Goal: Task Accomplishment & Management: Use online tool/utility

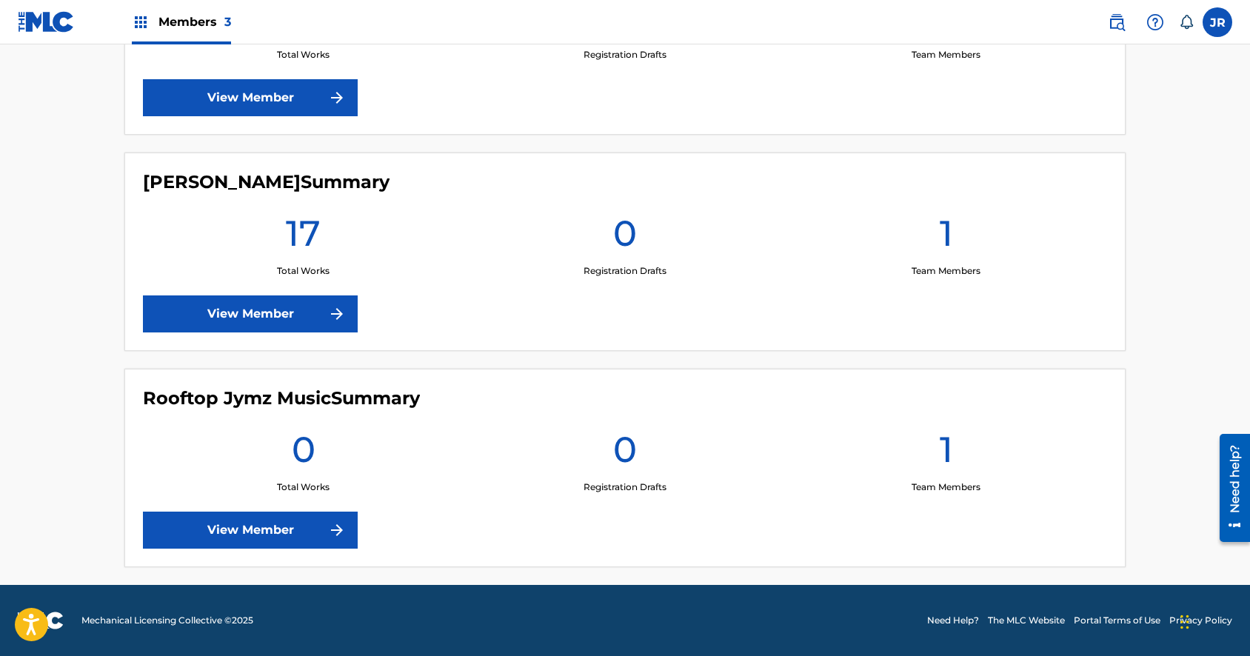
scroll to position [535, 0]
click at [201, 316] on link "View Member" at bounding box center [250, 314] width 215 height 37
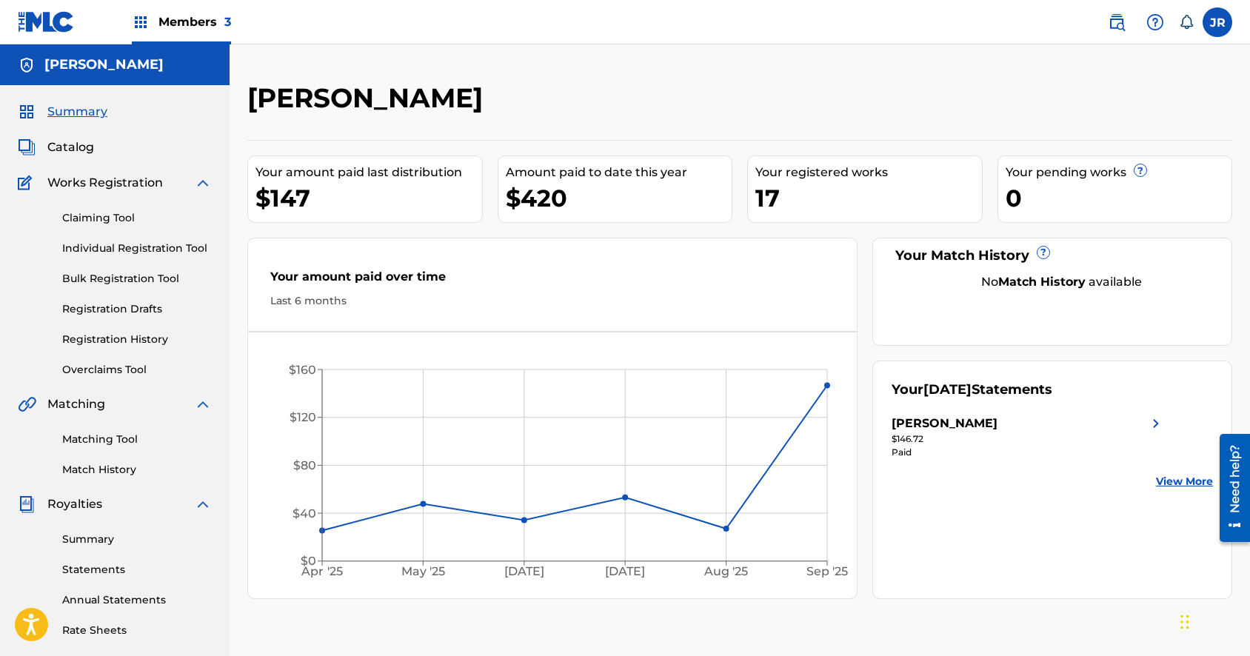
click at [86, 156] on span "Catalog" at bounding box center [70, 148] width 47 height 18
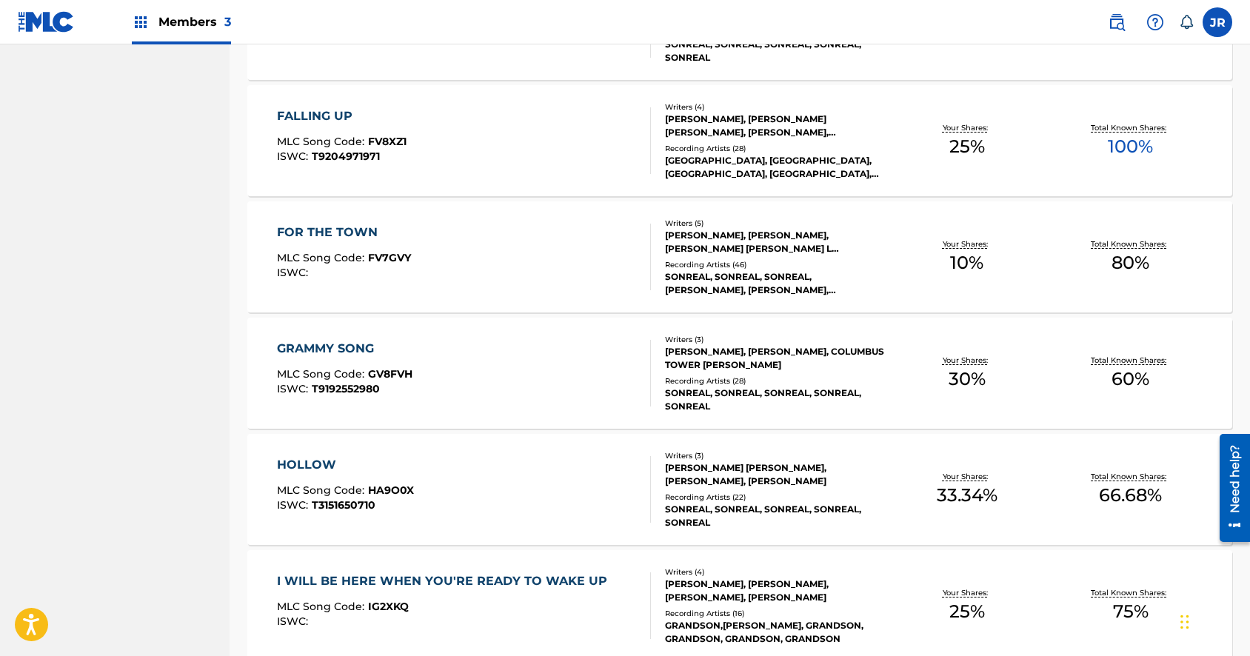
scroll to position [888, 0]
click at [347, 349] on div "GRAMMY SONG" at bounding box center [345, 348] width 136 height 18
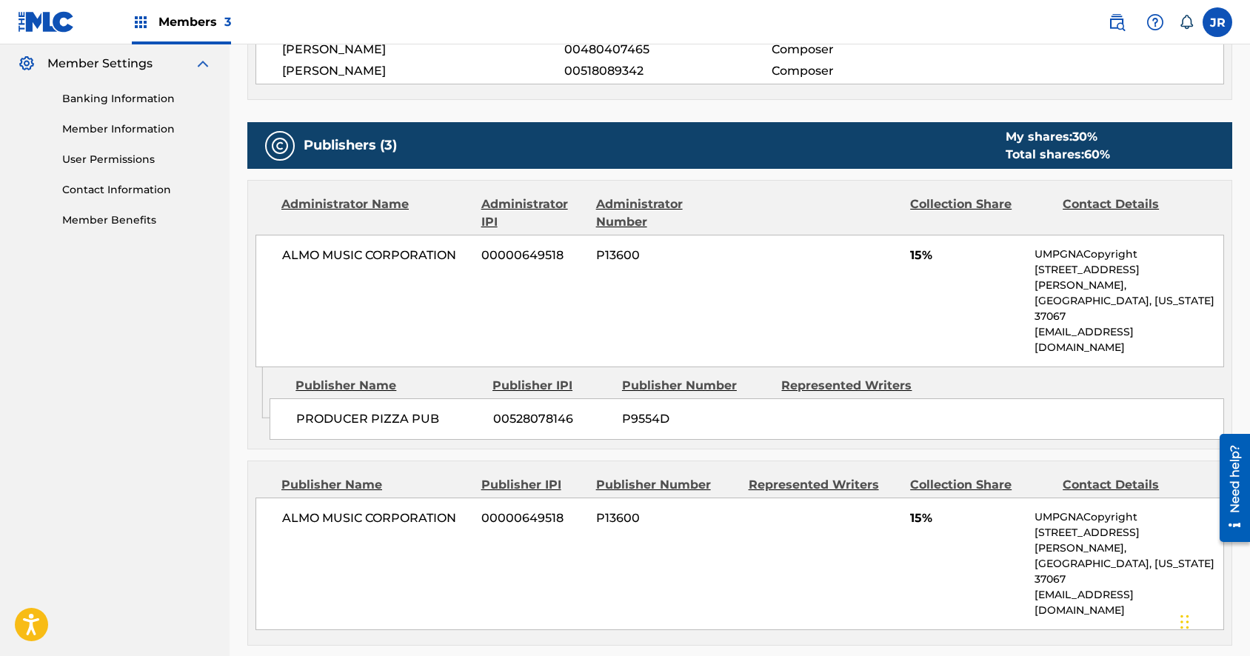
scroll to position [560, 0]
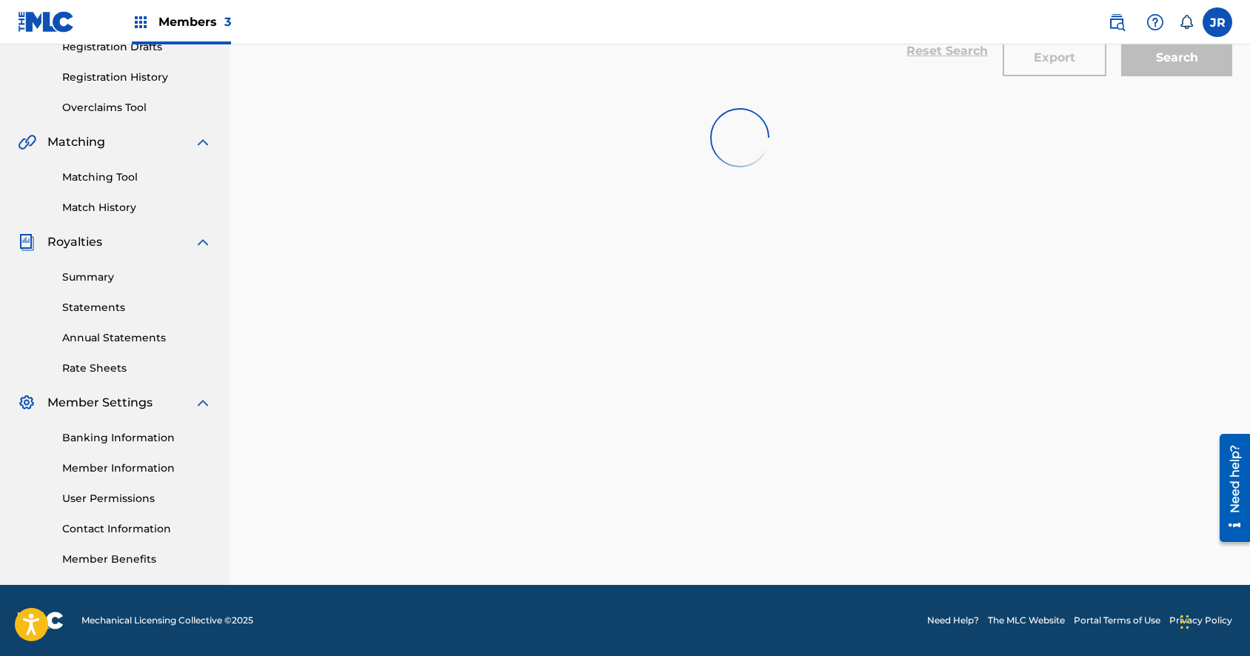
scroll to position [262, 0]
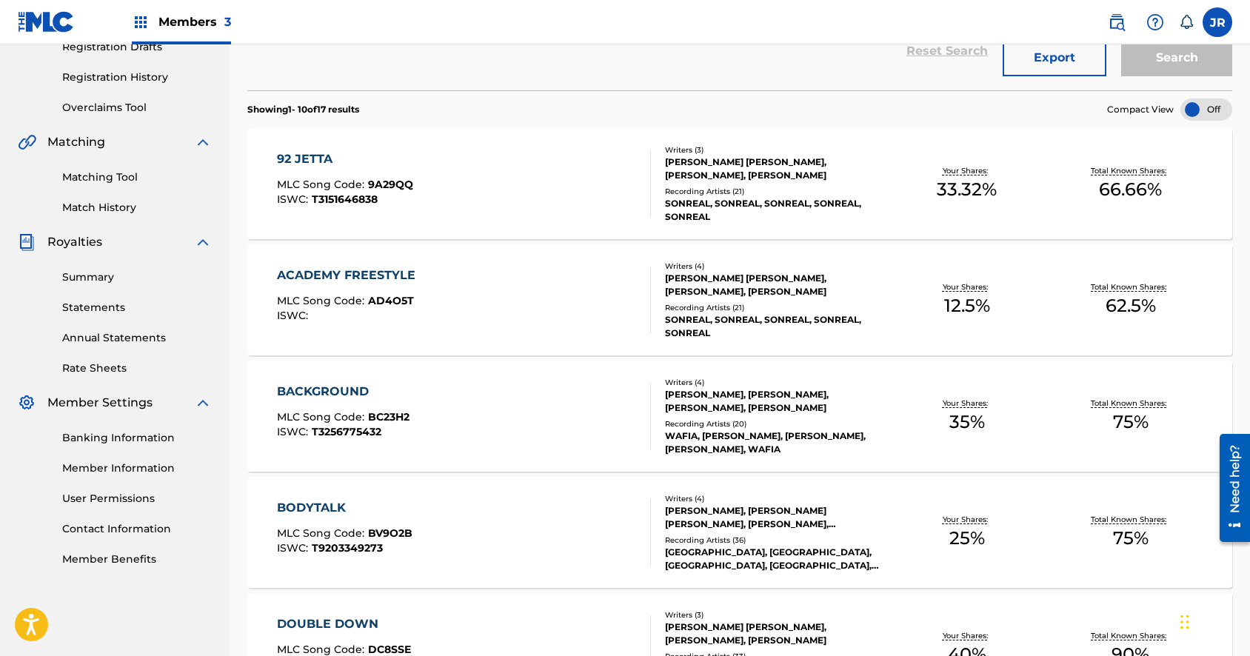
click at [317, 391] on div "BACKGROUND" at bounding box center [343, 392] width 133 height 18
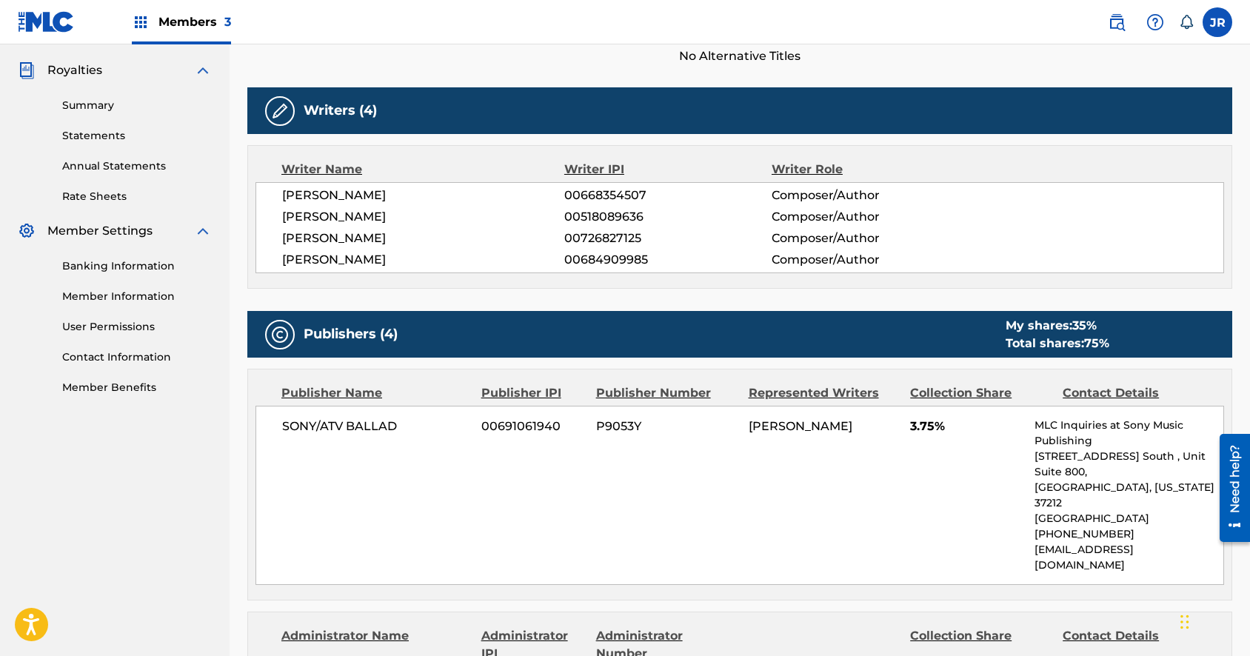
scroll to position [412, 0]
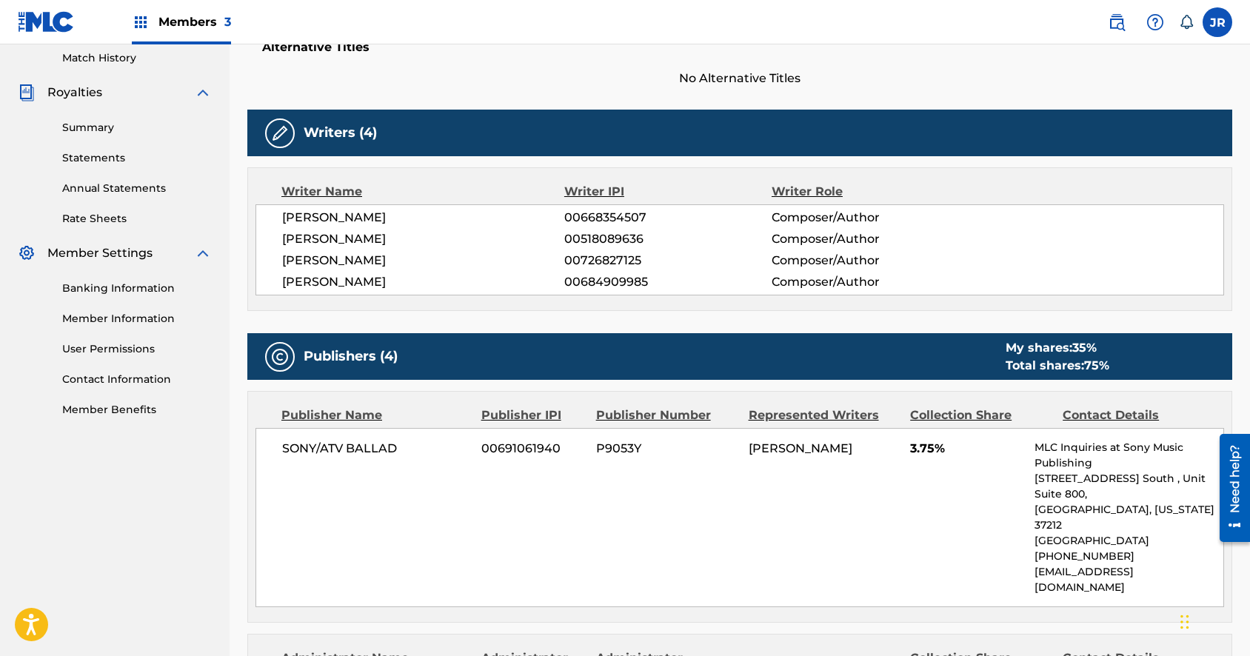
scroll to position [262, 0]
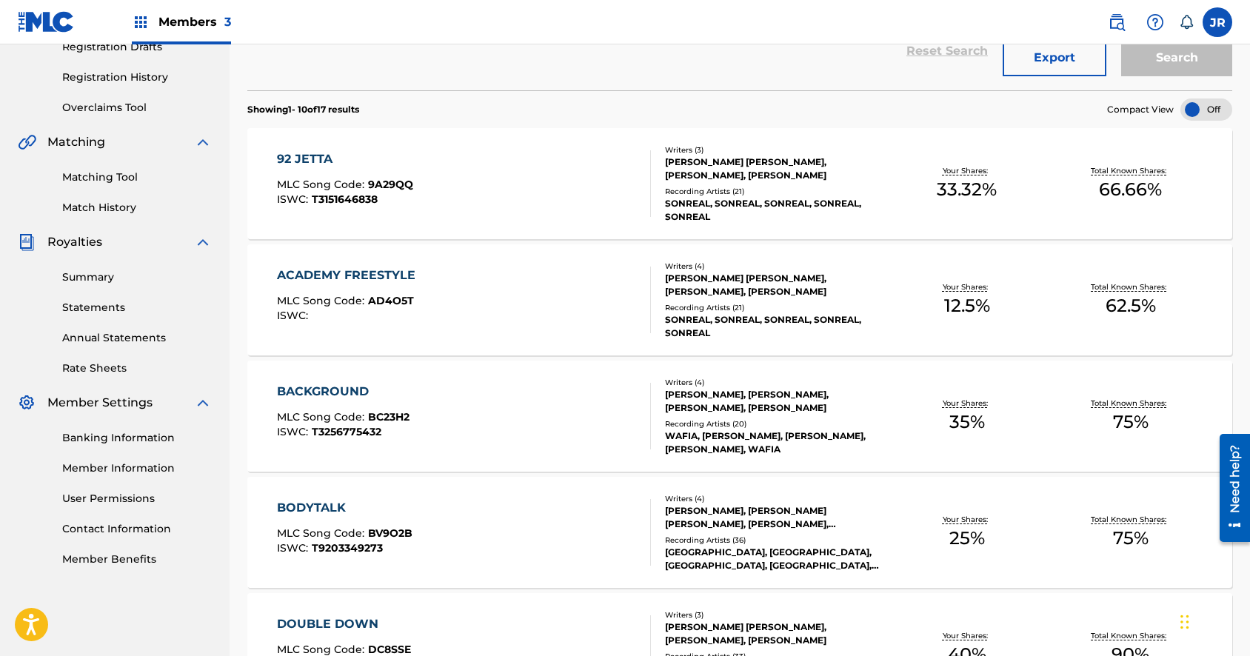
click at [307, 157] on div "92 JETTA" at bounding box center [345, 159] width 136 height 18
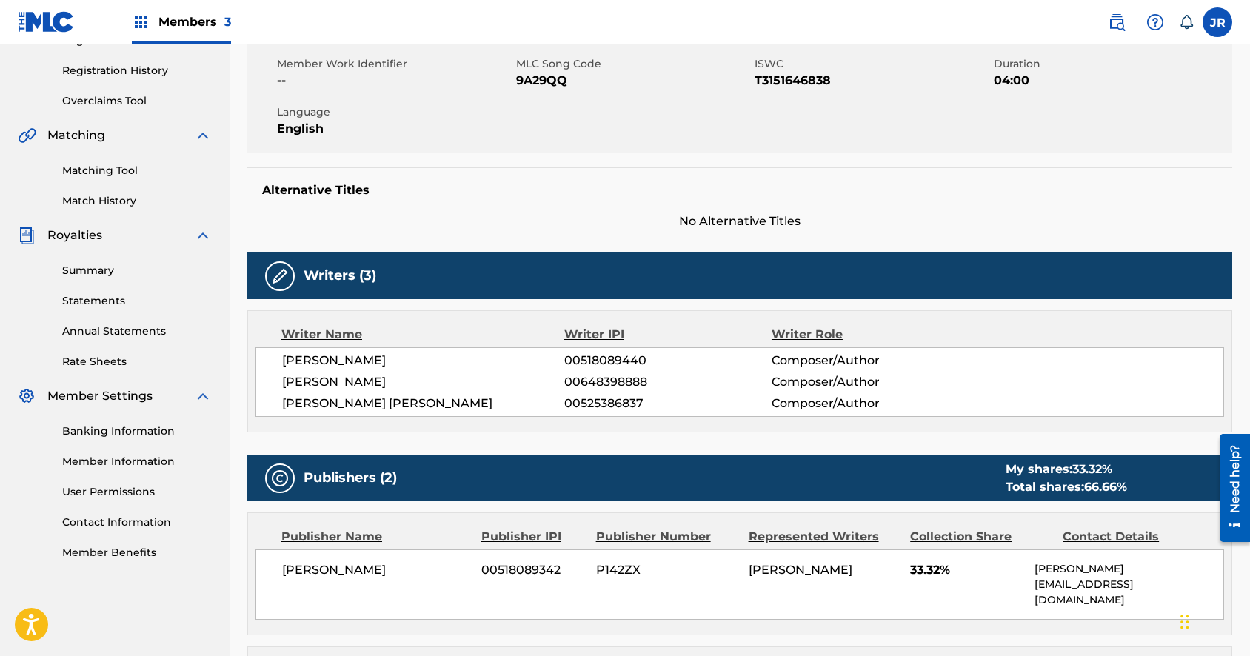
scroll to position [59, 0]
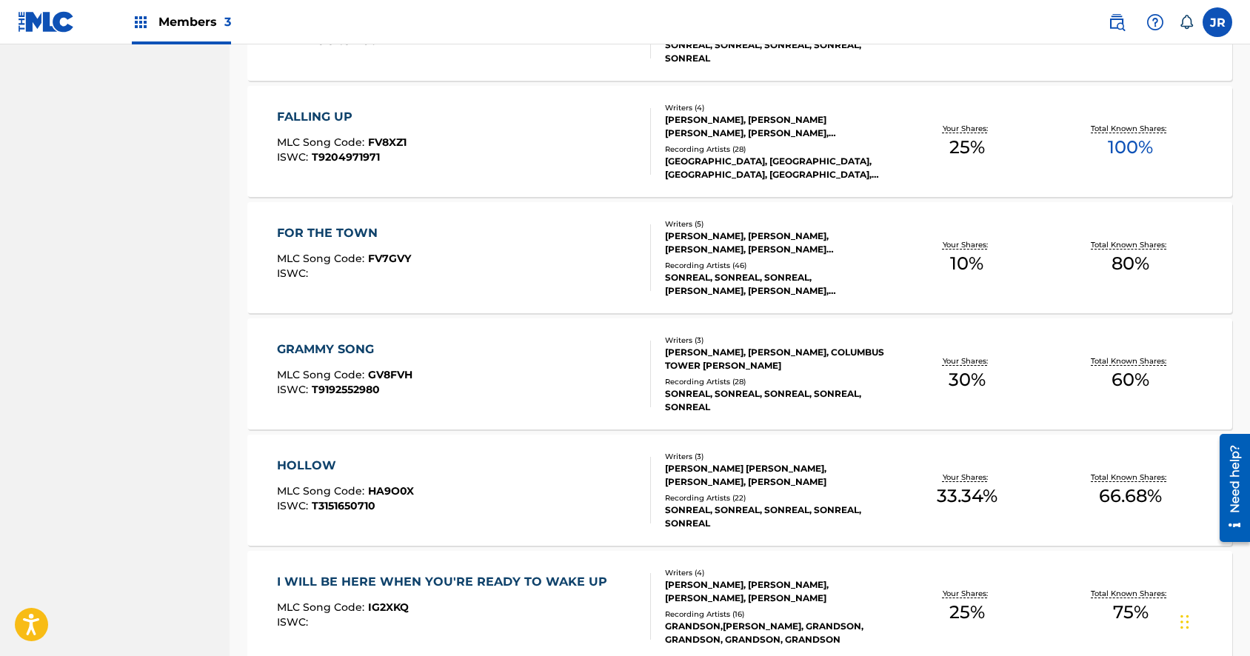
scroll to position [1039, 0]
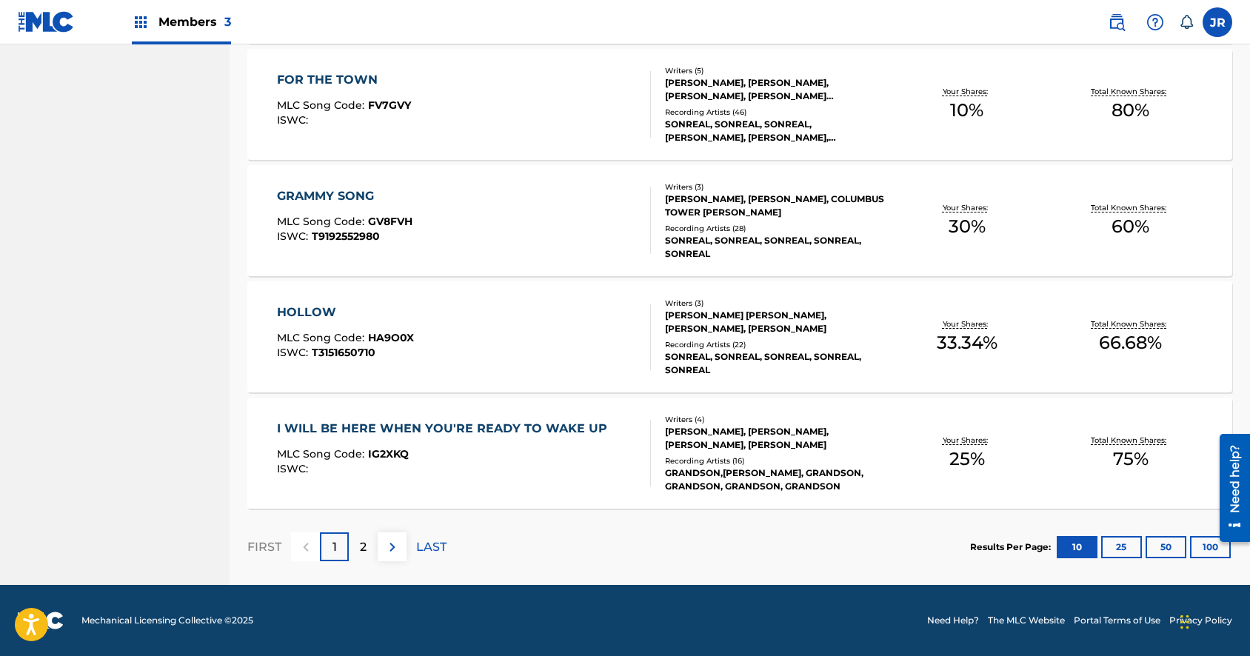
click at [418, 433] on div "I WILL BE HERE WHEN YOU'RE READY TO WAKE UP" at bounding box center [446, 429] width 338 height 18
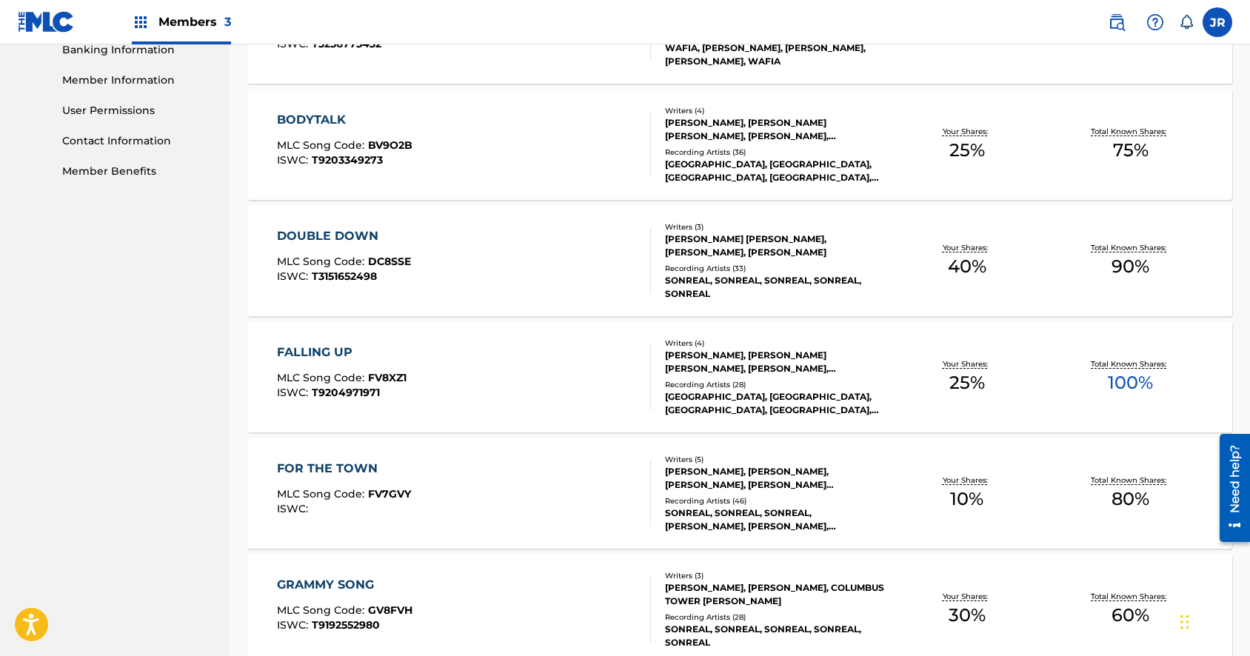
scroll to position [1039, 0]
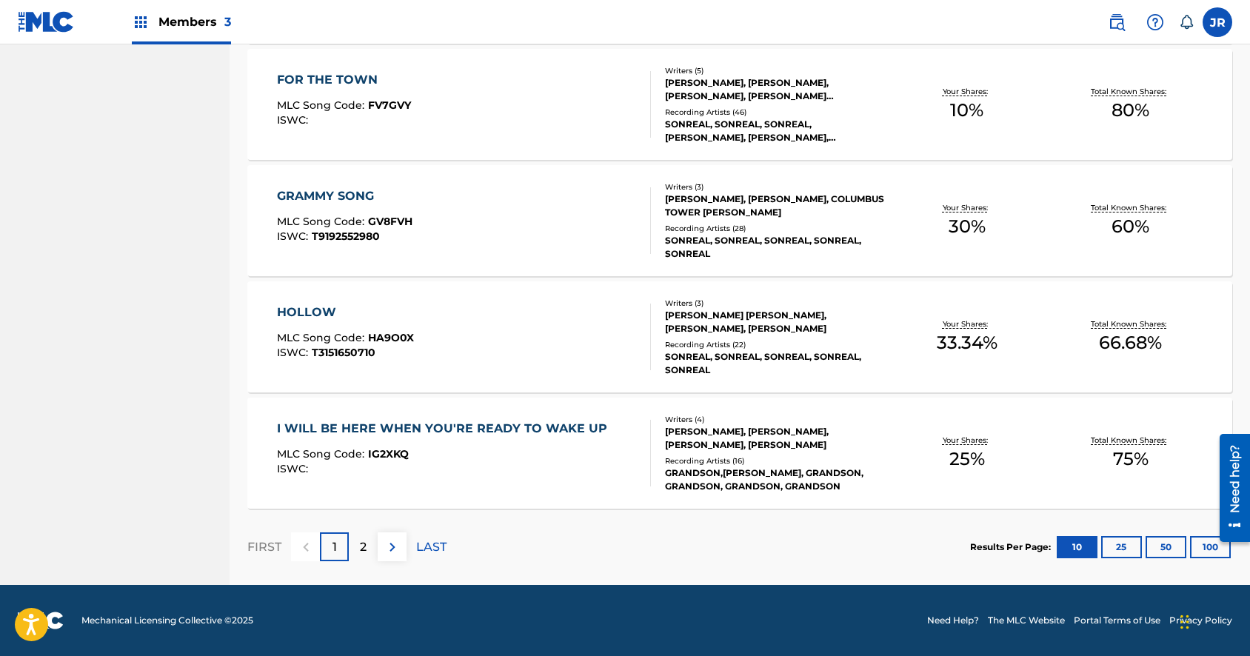
click at [365, 552] on p "2" at bounding box center [363, 548] width 7 height 18
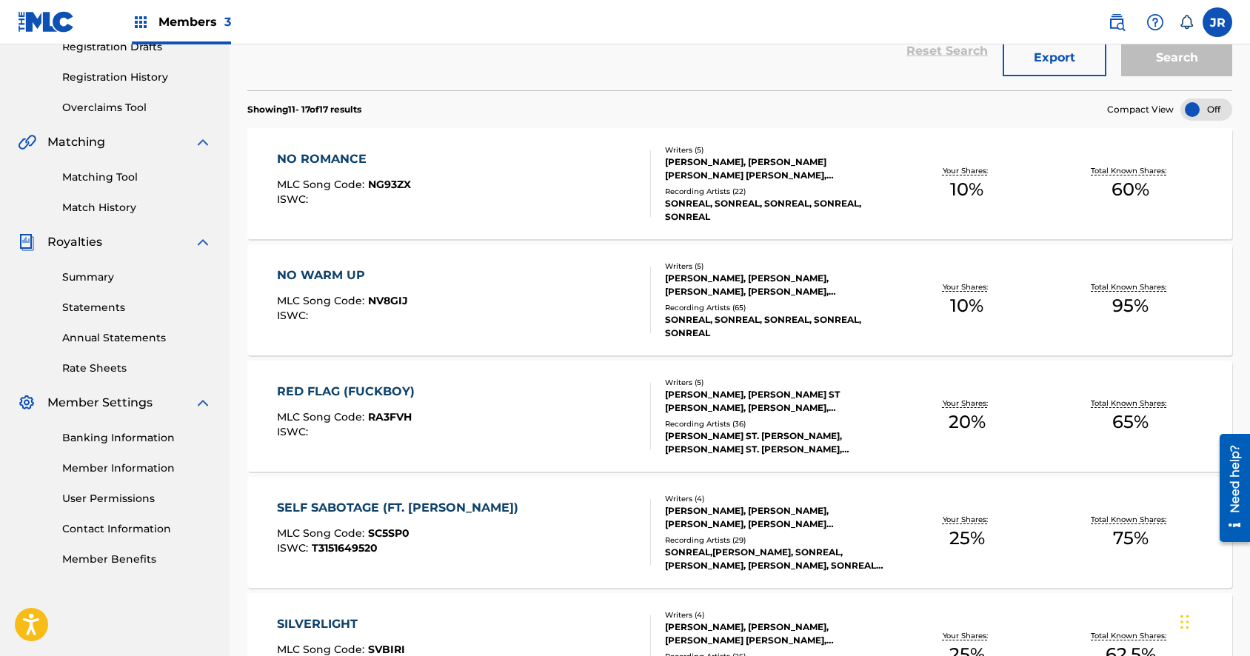
click at [340, 389] on div "RED FLAG (FUCKBOY)" at bounding box center [349, 392] width 145 height 18
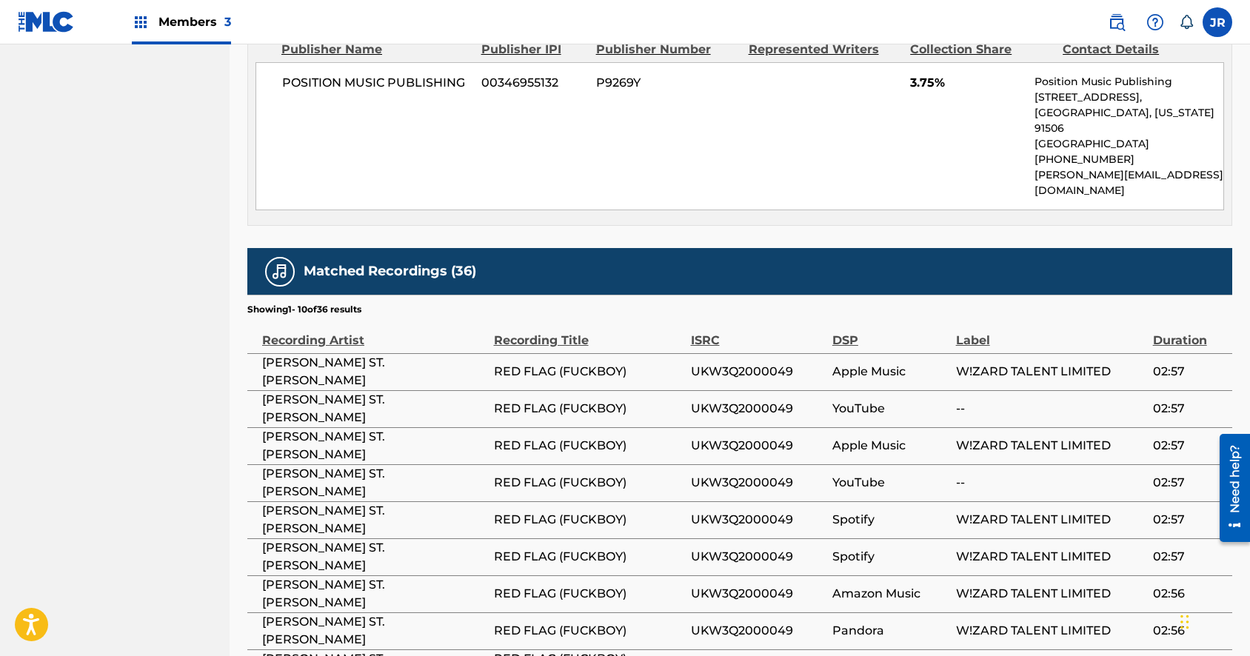
scroll to position [1957, 0]
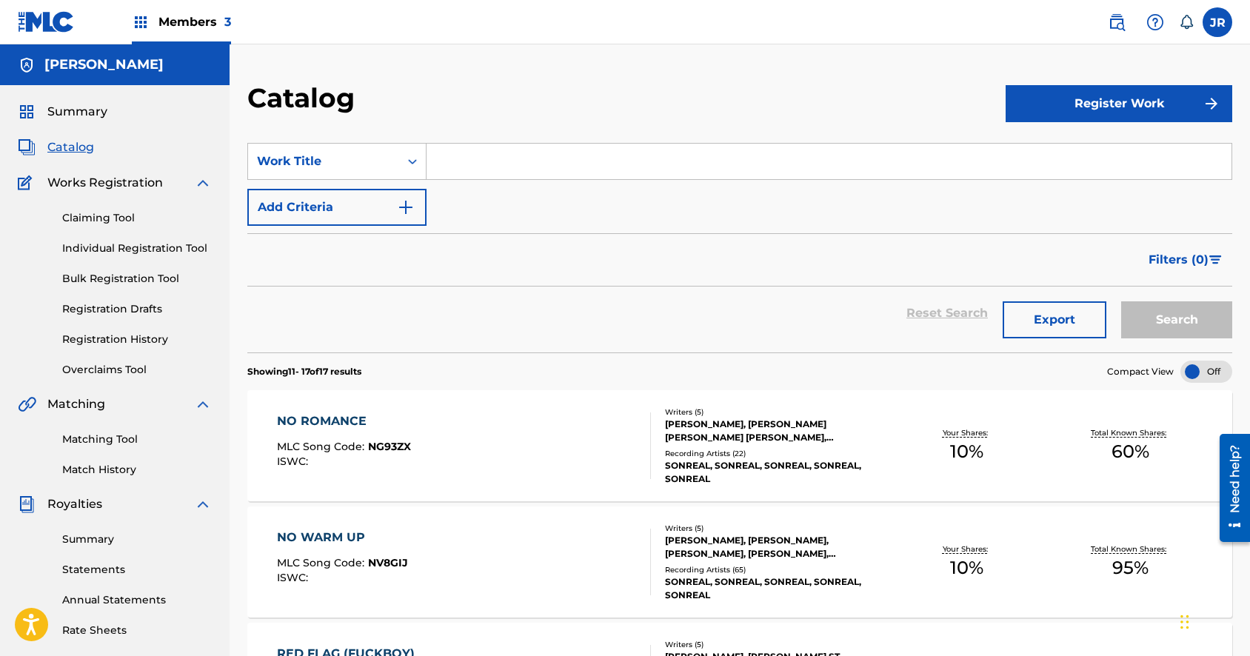
click at [146, 139] on div "Catalog" at bounding box center [115, 148] width 194 height 18
click at [78, 216] on link "Claiming Tool" at bounding box center [137, 218] width 150 height 16
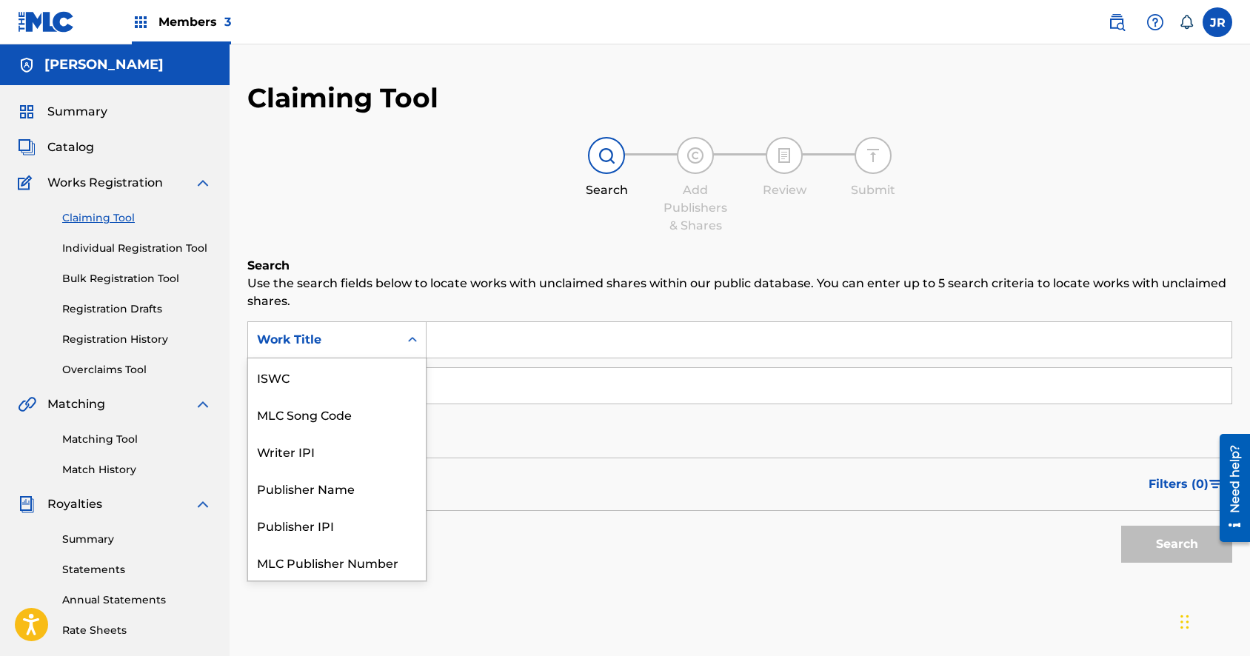
click at [411, 344] on icon "Search Form" at bounding box center [412, 340] width 15 height 15
click at [299, 572] on div "Work Title" at bounding box center [337, 562] width 178 height 37
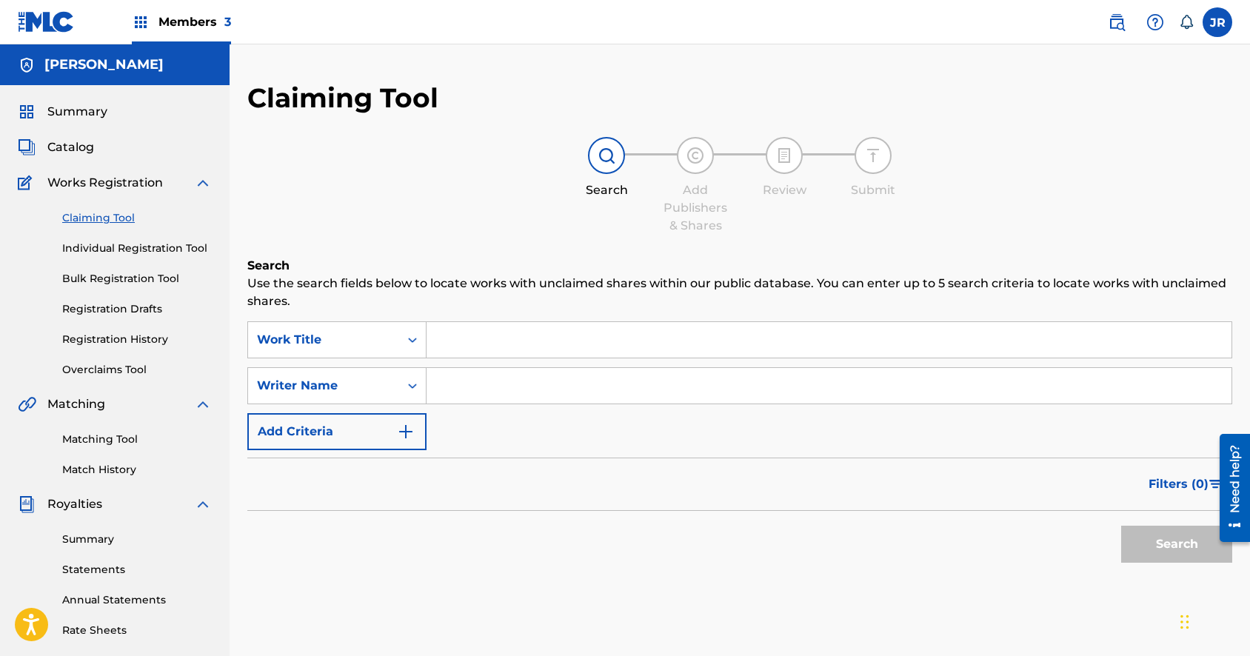
click at [478, 349] on input "Search Form" at bounding box center [829, 340] width 805 height 36
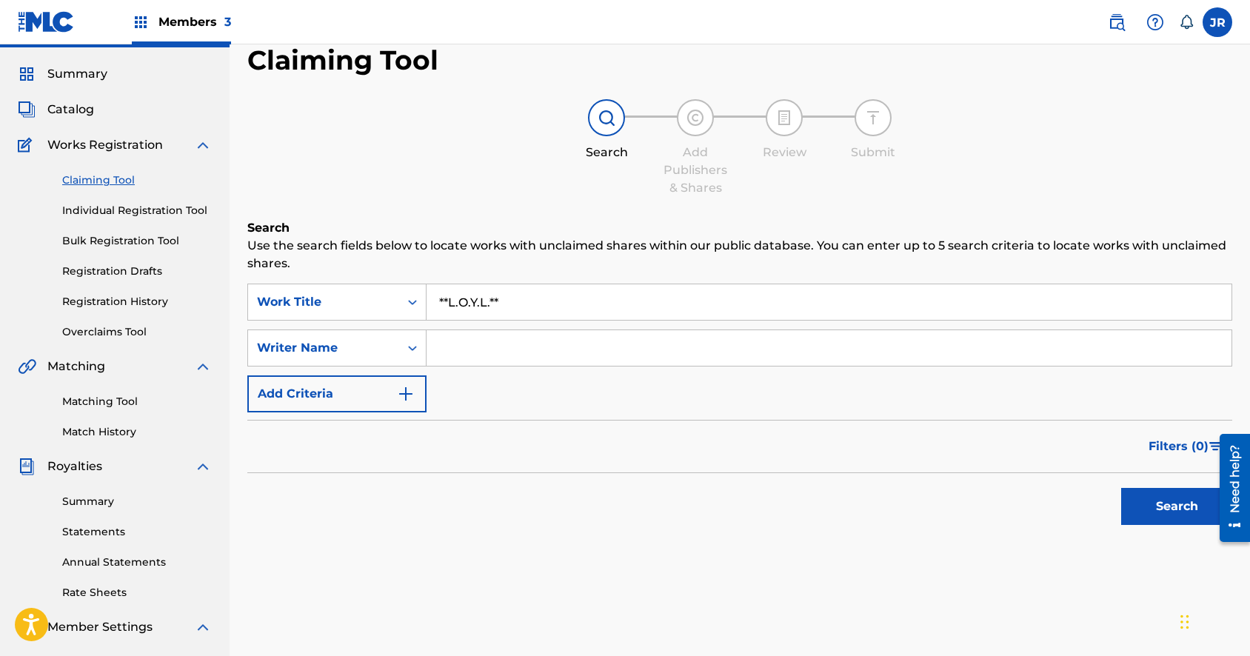
scroll to position [50, 0]
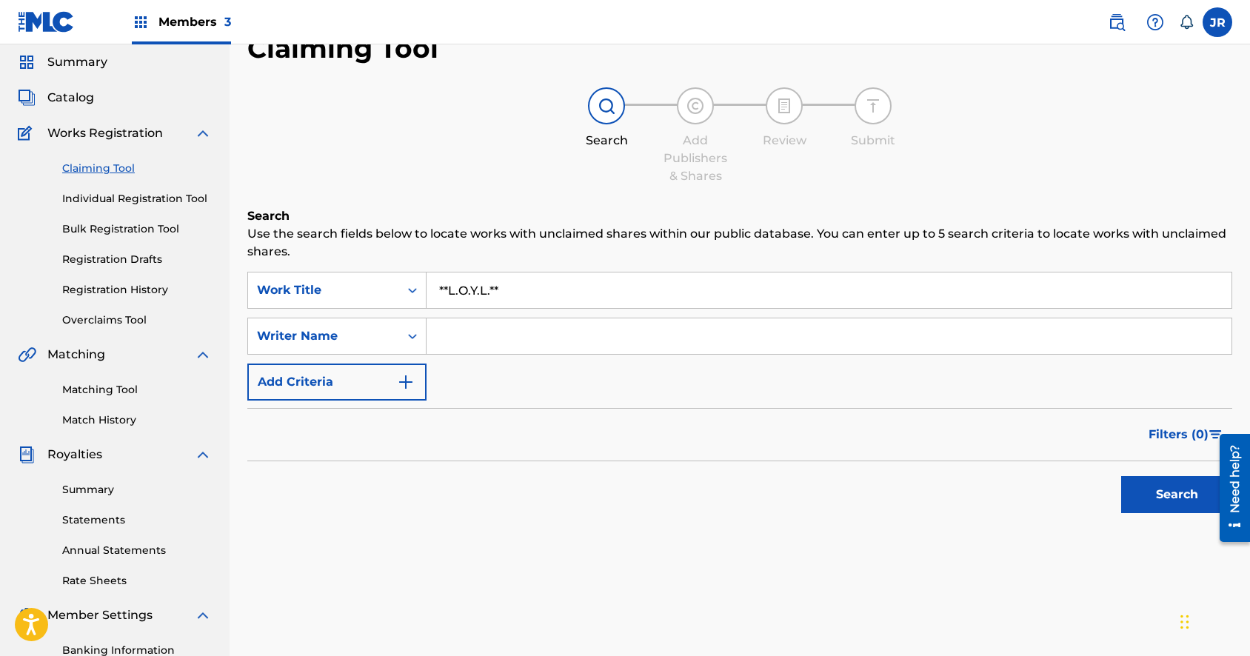
type input "**L.O.Y.L.**"
click at [1194, 496] on button "Search" at bounding box center [1177, 494] width 111 height 37
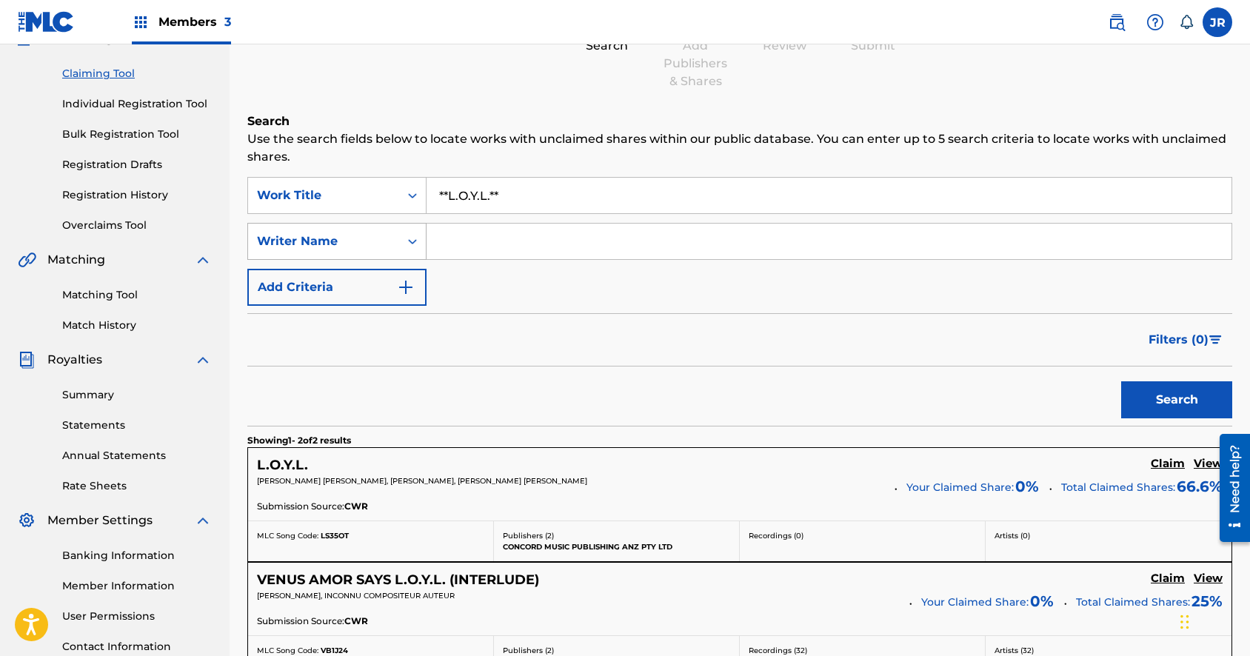
scroll to position [127, 0]
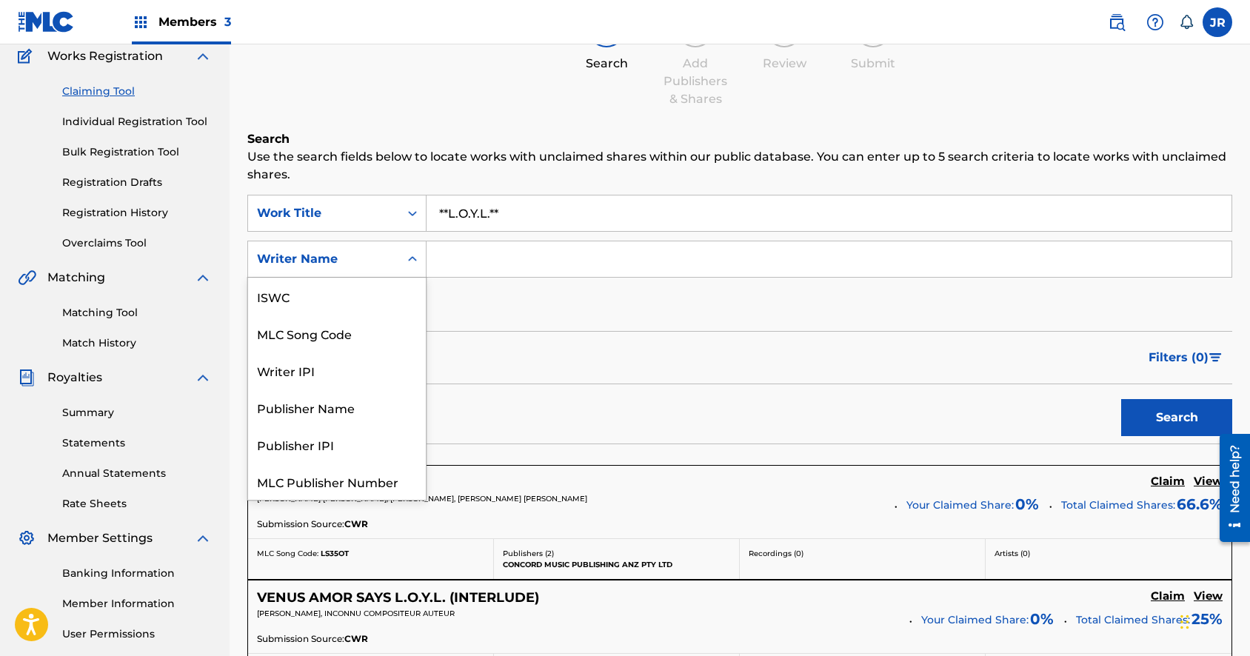
click at [407, 260] on icon "Search Form" at bounding box center [412, 259] width 15 height 15
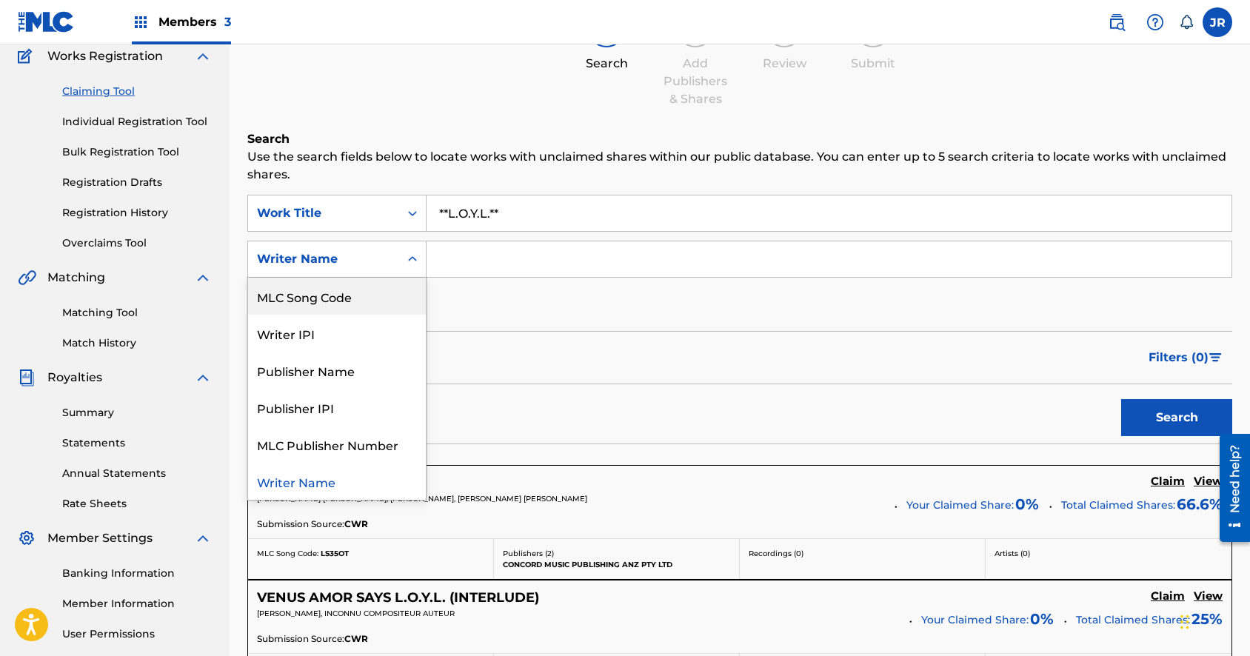
click at [502, 264] on input "Search Form" at bounding box center [829, 259] width 805 height 36
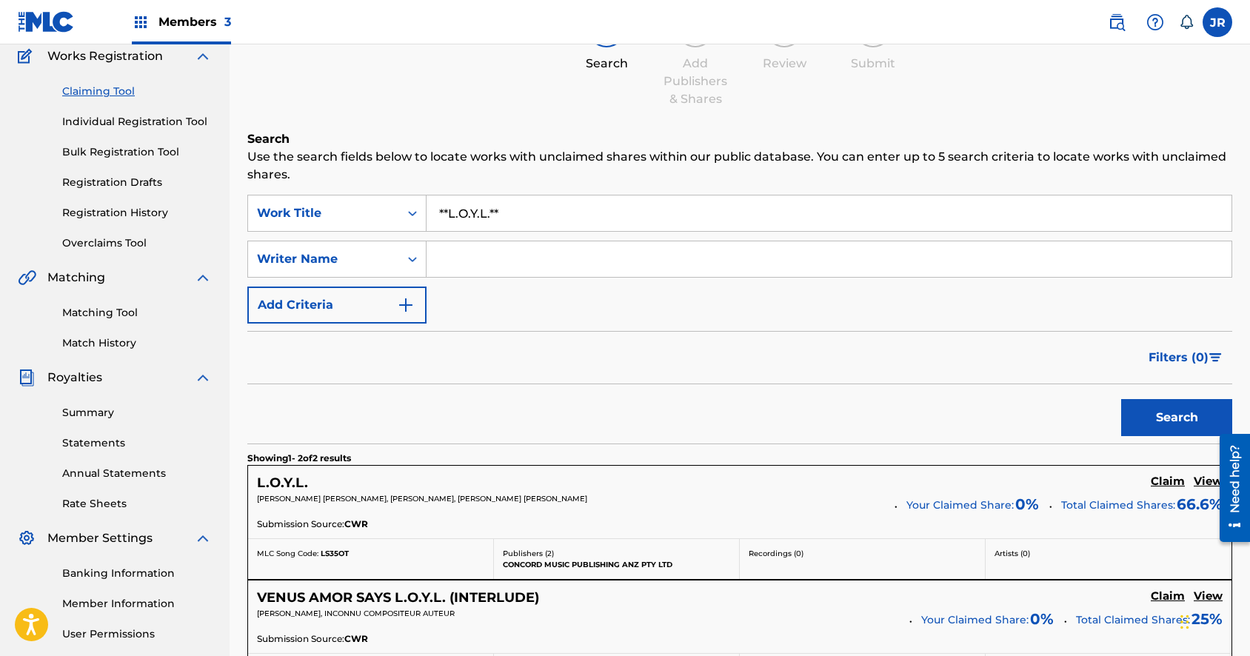
click at [408, 305] on img "Search Form" at bounding box center [406, 305] width 18 height 18
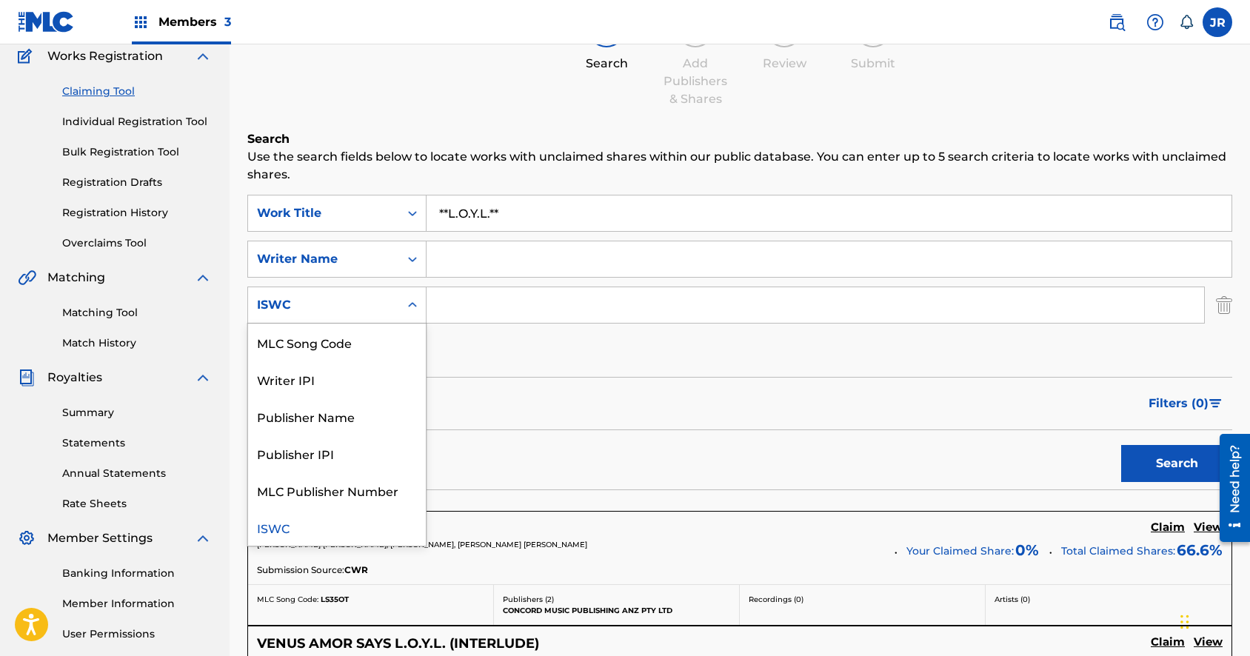
click at [384, 304] on div "ISWC" at bounding box center [323, 305] width 133 height 18
click at [304, 389] on div "Writer IPI" at bounding box center [337, 379] width 178 height 37
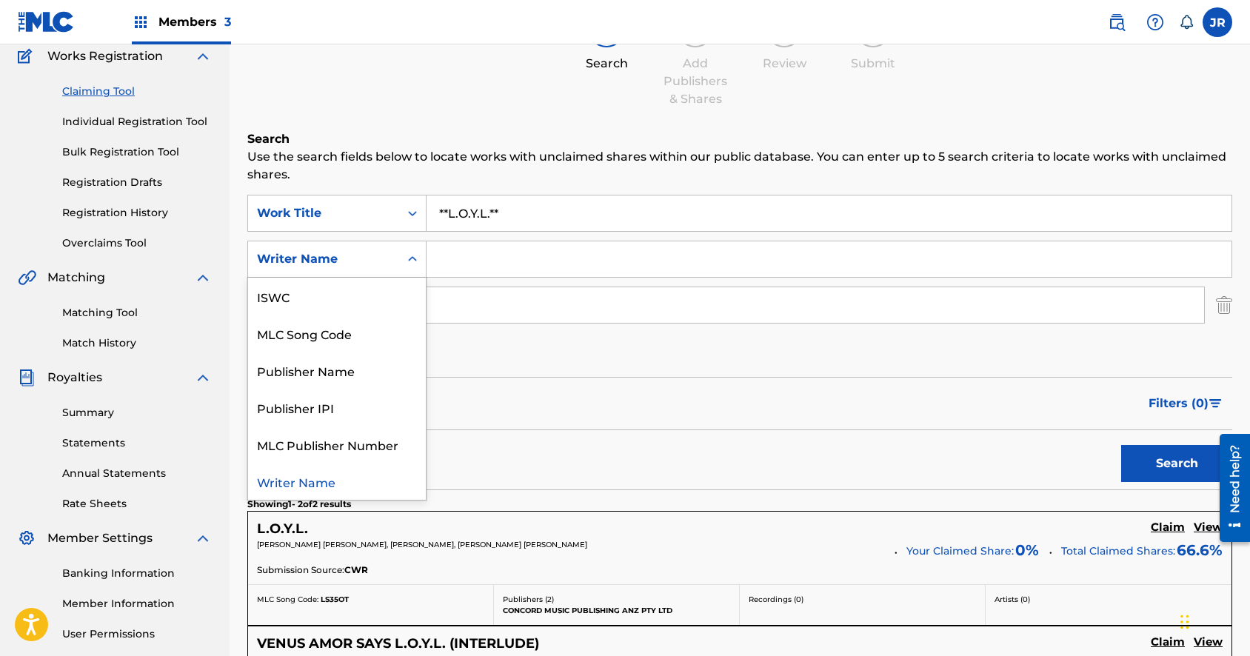
click at [421, 264] on div "Search Form" at bounding box center [412, 259] width 27 height 27
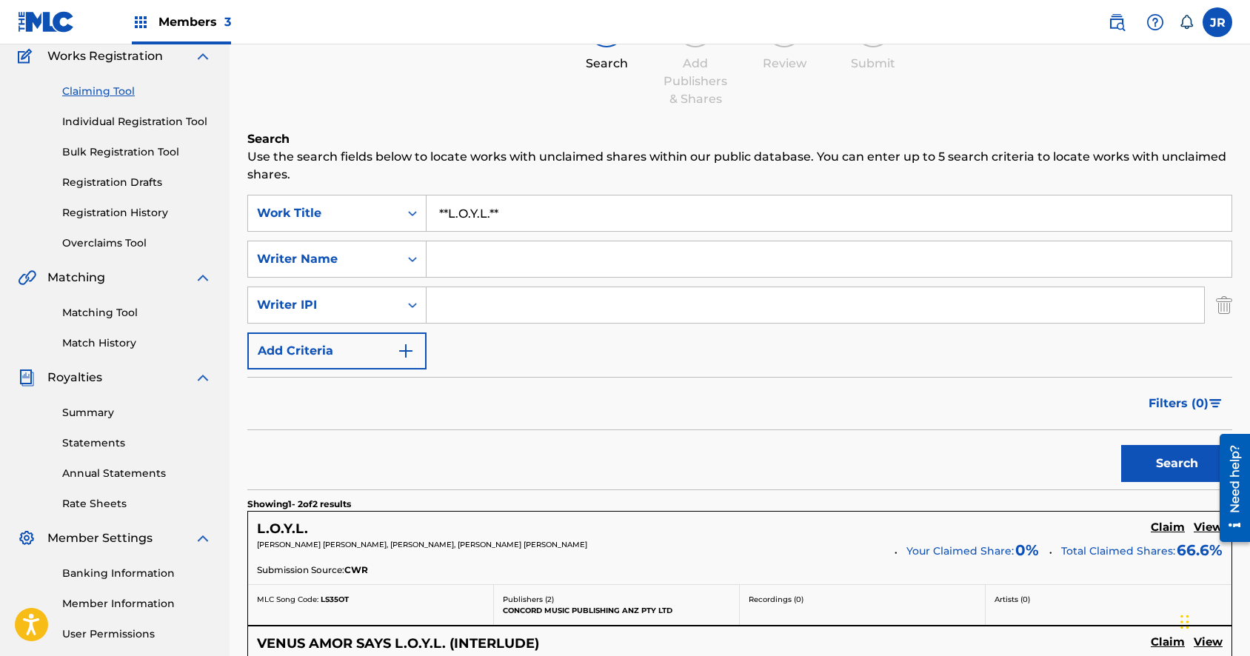
click at [498, 256] on input "Search Form" at bounding box center [829, 259] width 805 height 36
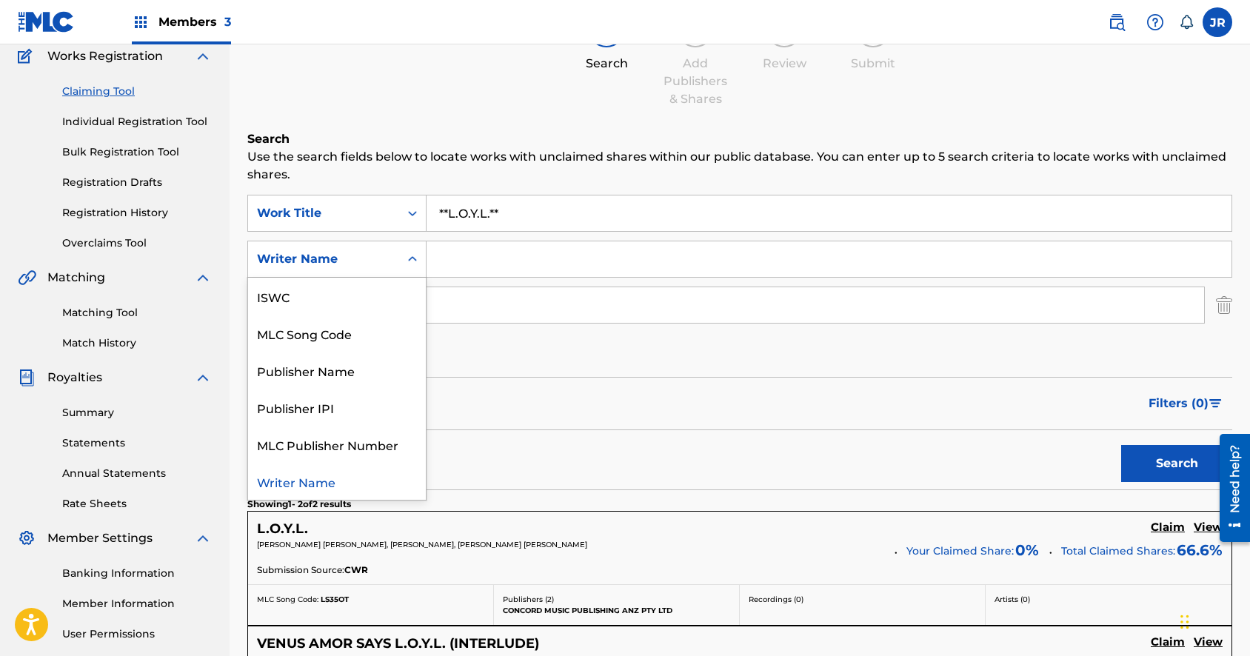
click at [410, 254] on icon "Search Form" at bounding box center [412, 259] width 15 height 15
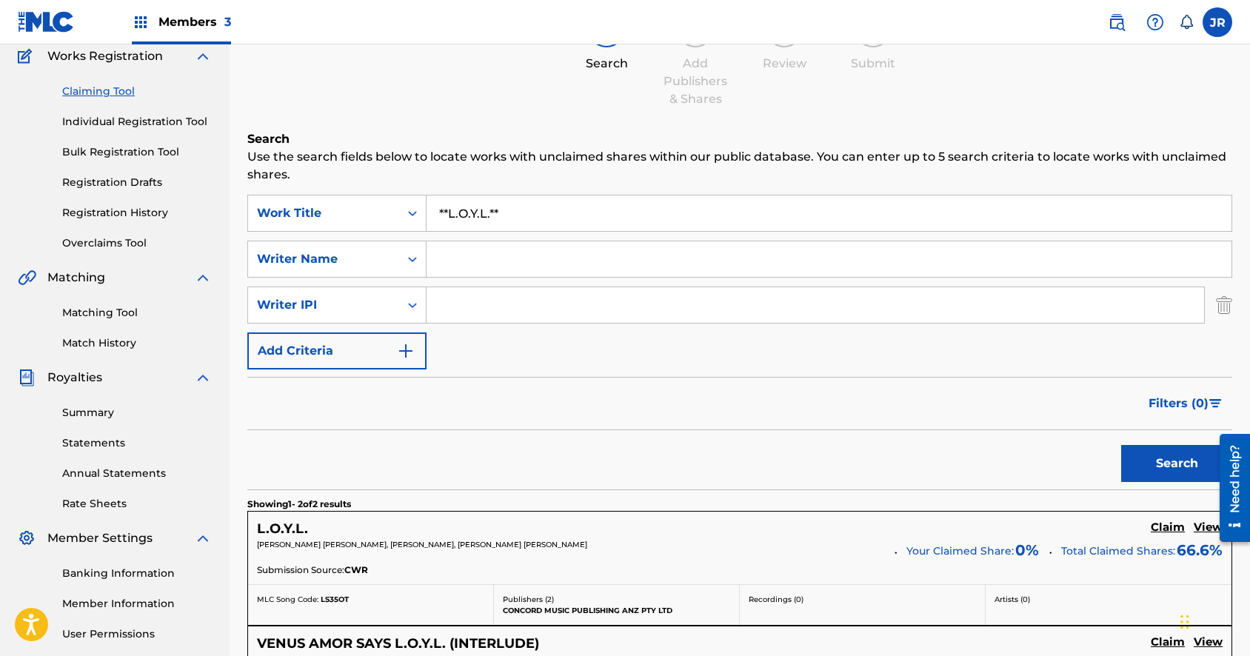
click at [459, 250] on input "Search Form" at bounding box center [829, 259] width 805 height 36
click at [1162, 457] on button "Search" at bounding box center [1177, 463] width 111 height 37
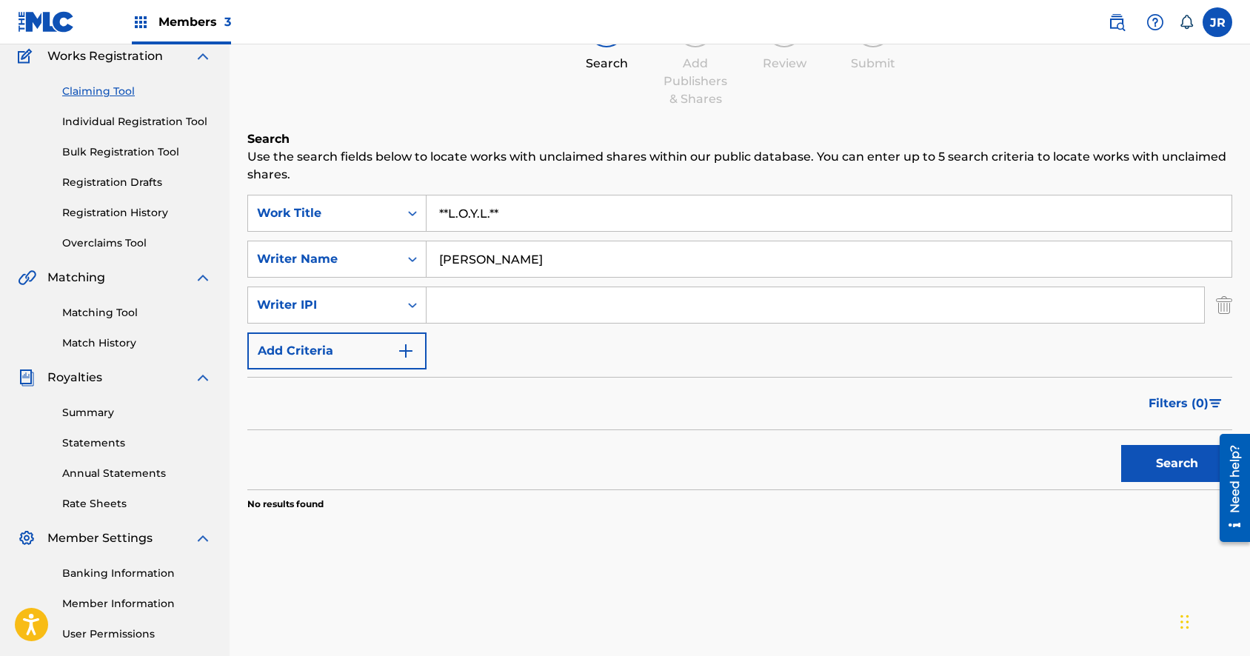
drag, startPoint x: 483, startPoint y: 260, endPoint x: 469, endPoint y: 261, distance: 14.2
click at [469, 261] on input "[PERSON_NAME]" at bounding box center [829, 259] width 805 height 36
type input "[PERSON_NAME]"
click at [1122, 445] on button "Search" at bounding box center [1177, 463] width 111 height 37
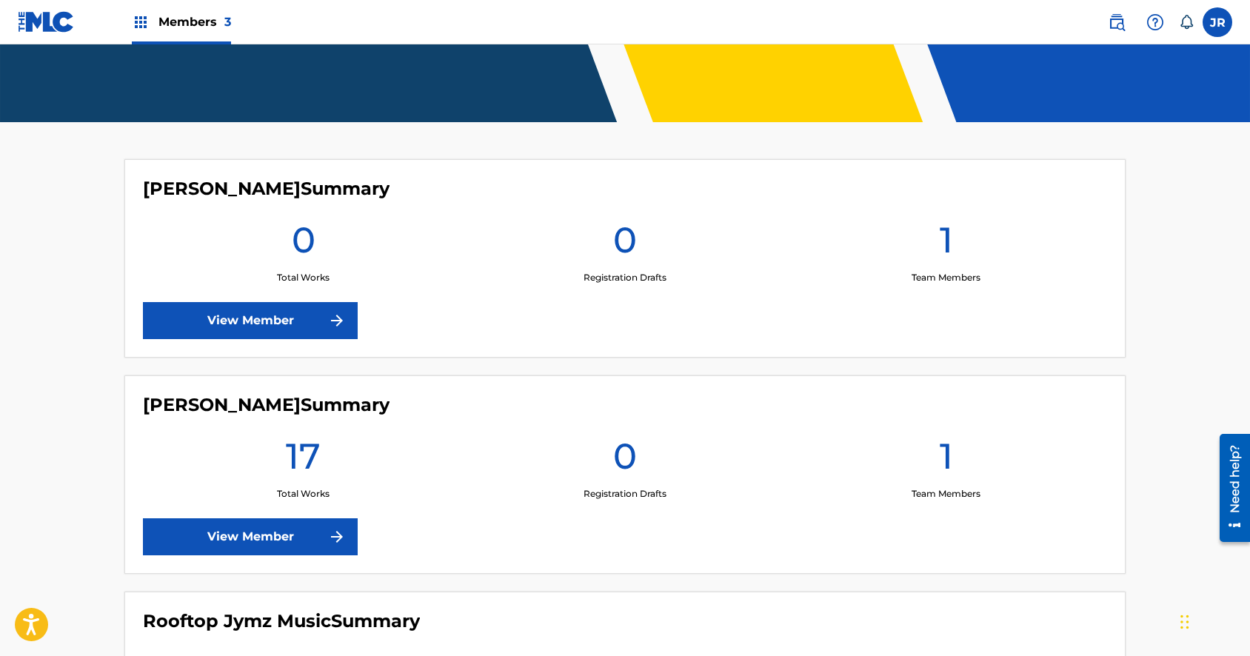
scroll to position [399, 0]
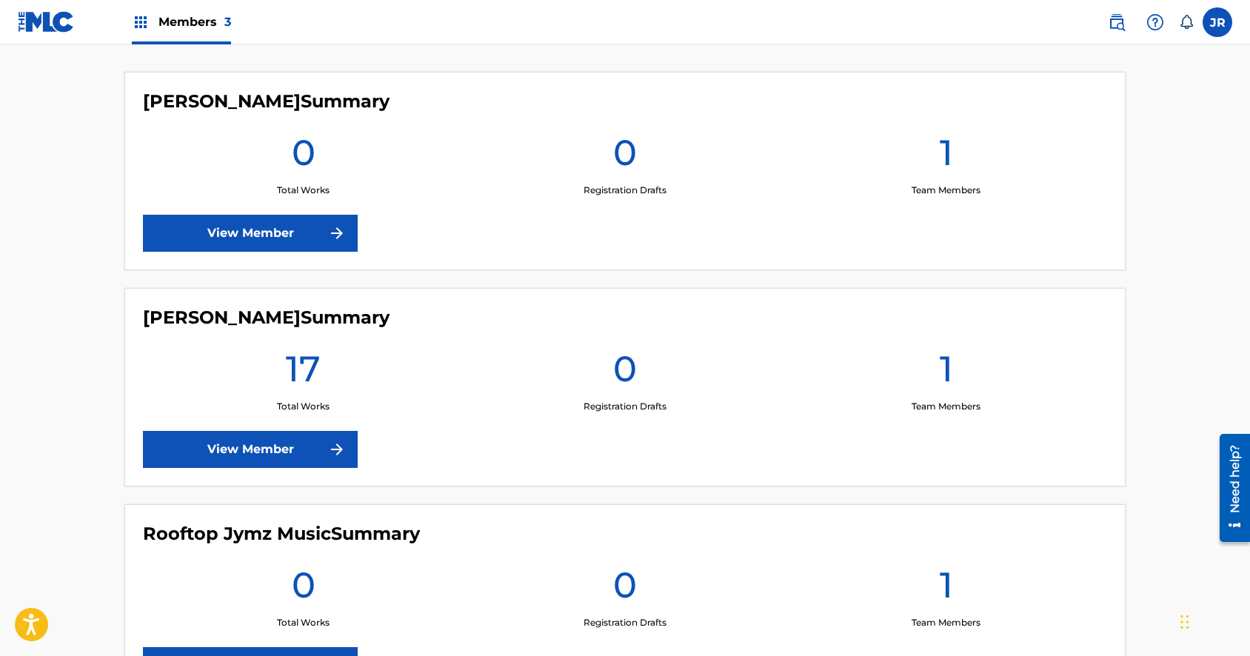
click at [266, 458] on link "View Member" at bounding box center [250, 449] width 215 height 37
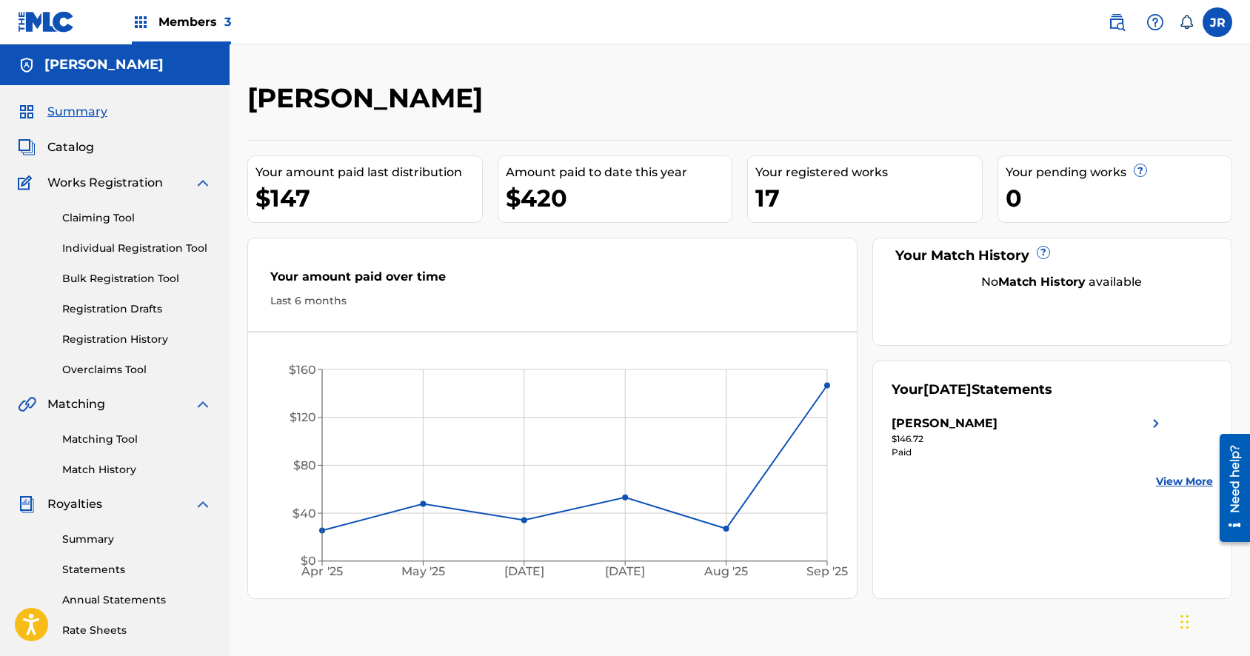
click at [73, 148] on span "Catalog" at bounding box center [70, 148] width 47 height 18
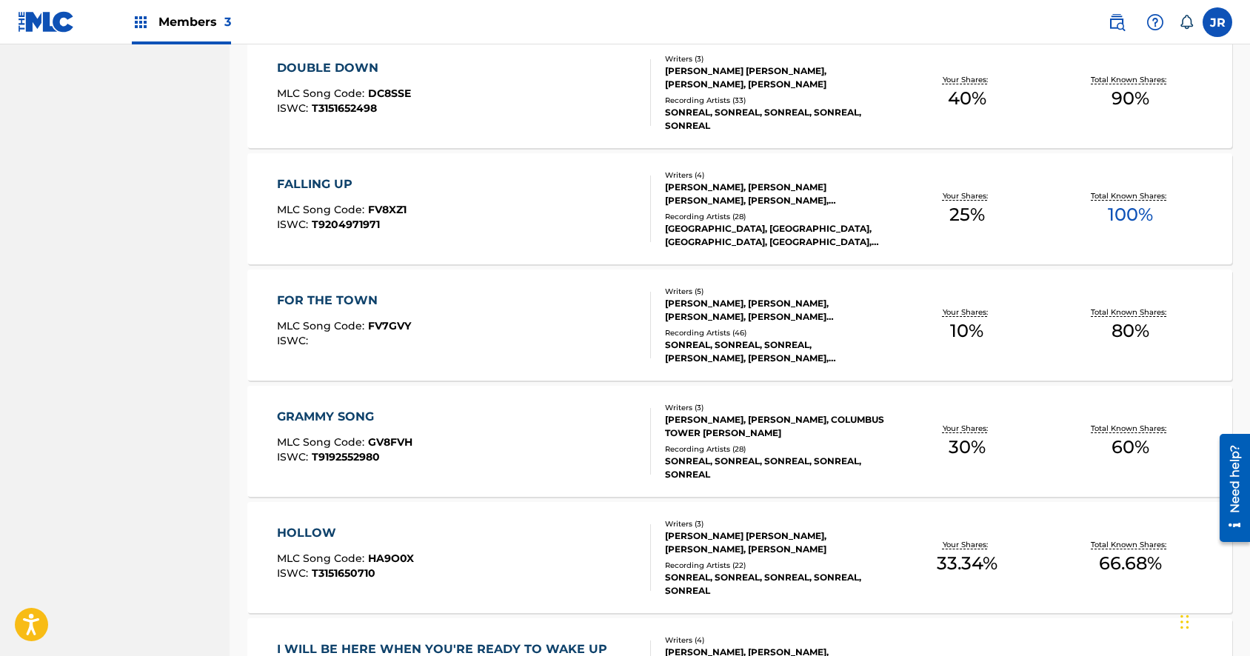
scroll to position [817, 0]
click at [351, 301] on div "FOR THE TOWN" at bounding box center [344, 302] width 134 height 18
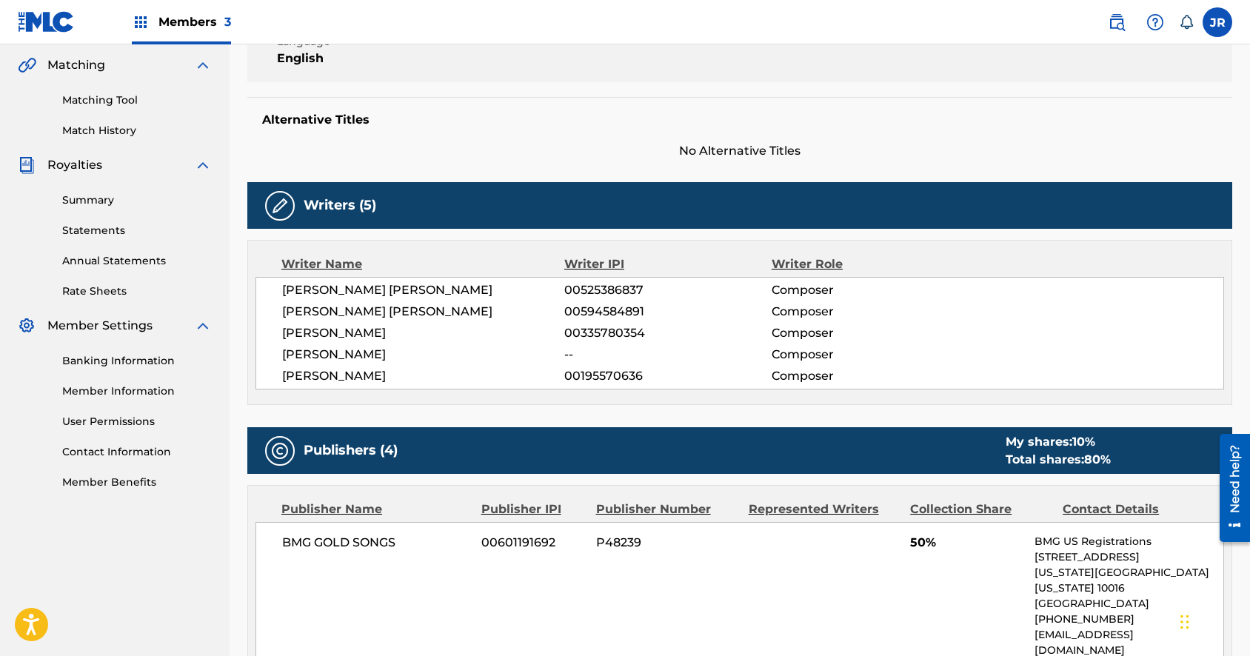
scroll to position [350, 0]
